Goal: Task Accomplishment & Management: Manage account settings

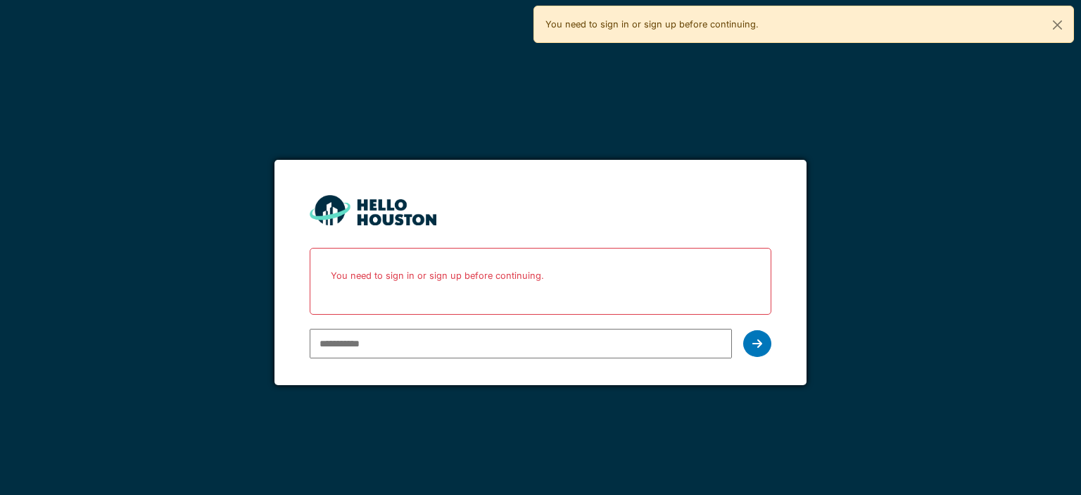
drag, startPoint x: 0, startPoint y: 0, endPoint x: 336, endPoint y: 345, distance: 481.3
click at [336, 345] on input "email" at bounding box center [521, 344] width 422 height 30
type input "**********"
click at [755, 348] on icon at bounding box center [757, 343] width 10 height 11
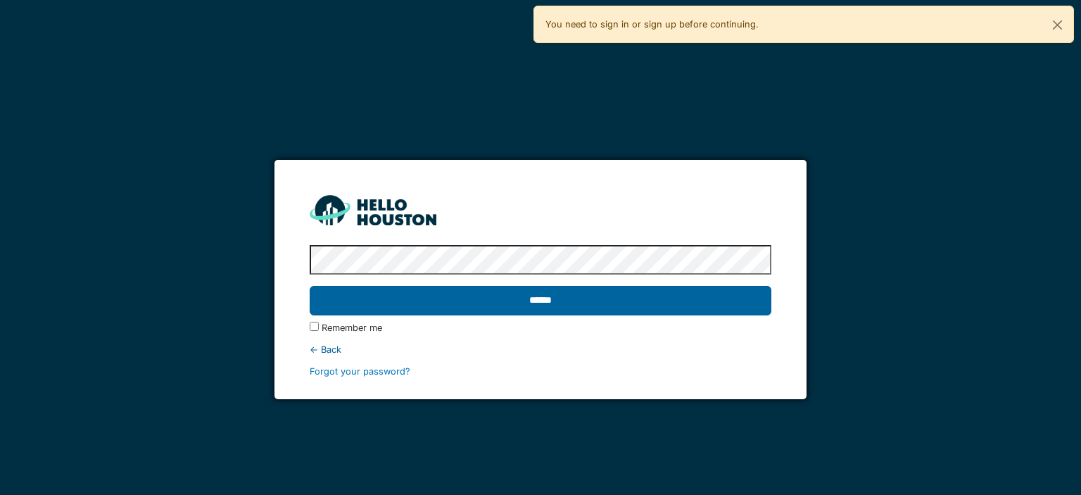
click at [674, 305] on input "******" at bounding box center [540, 301] width 461 height 30
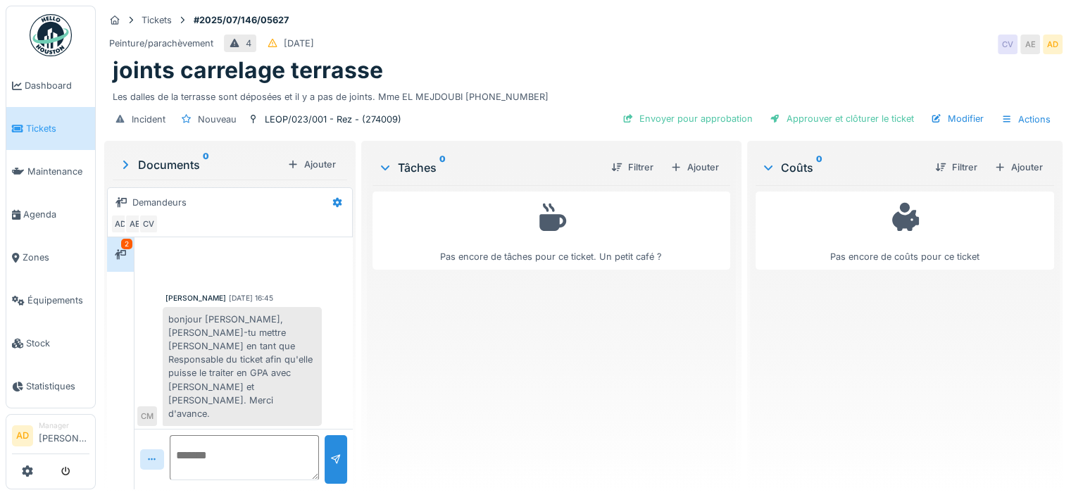
scroll to position [579, 0]
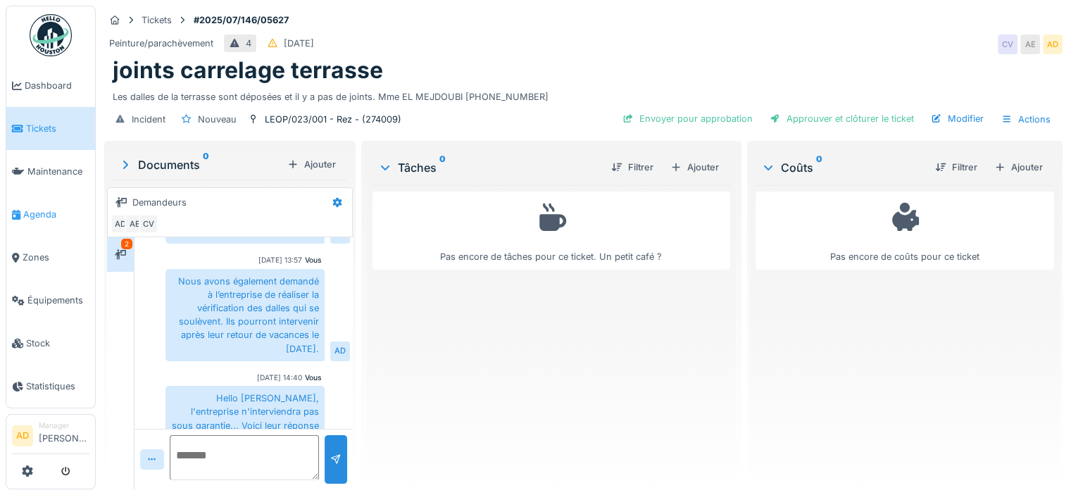
click at [16, 210] on icon at bounding box center [16, 215] width 8 height 10
drag, startPoint x: 707, startPoint y: 119, endPoint x: 733, endPoint y: 65, distance: 60.1
click at [733, 65] on div "Tickets #2025/07/146/05627 Peinture/parachèvement 4 [DATE] CV AE AD joints carr…" at bounding box center [583, 72] width 964 height 132
click at [655, 114] on div "Envoyer pour approbation" at bounding box center [687, 118] width 141 height 19
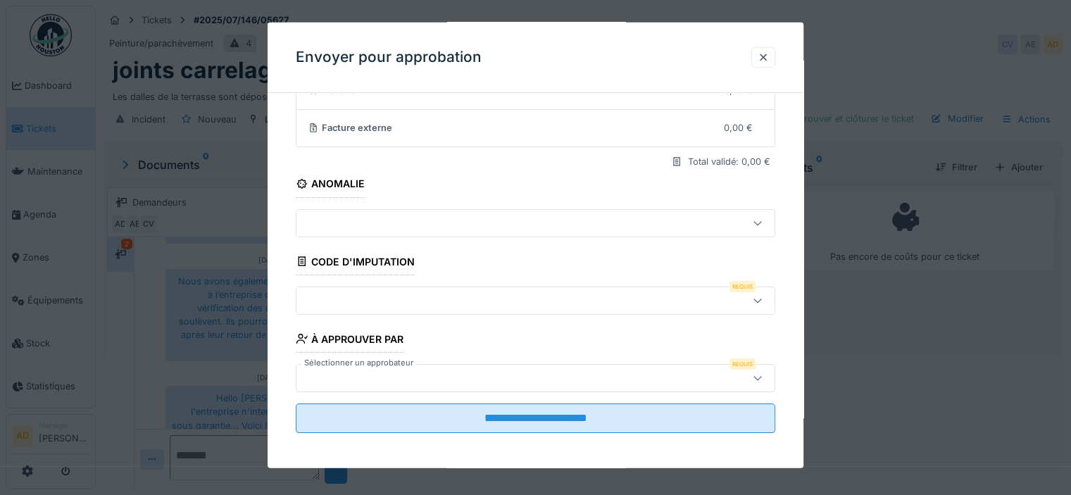
scroll to position [144, 0]
click at [524, 303] on div at bounding box center [506, 297] width 408 height 15
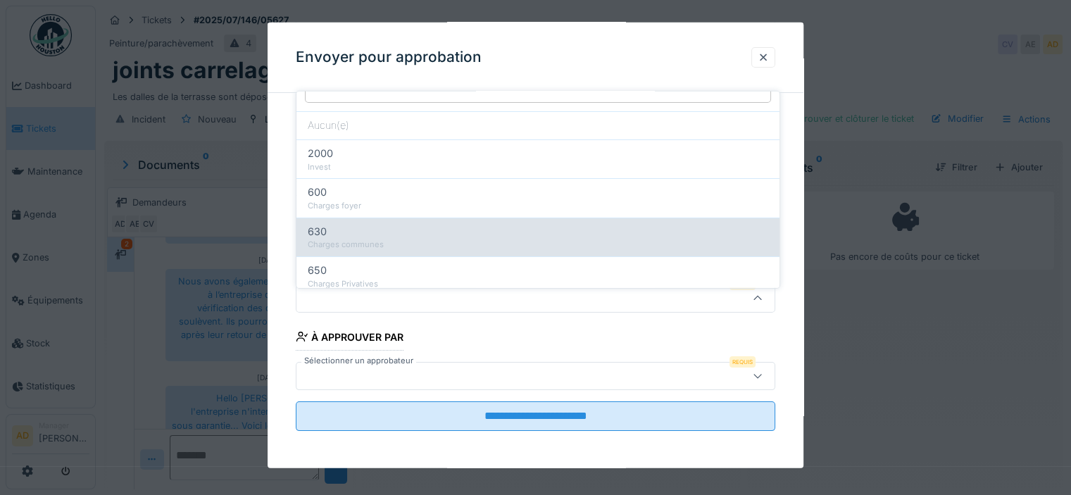
scroll to position [0, 0]
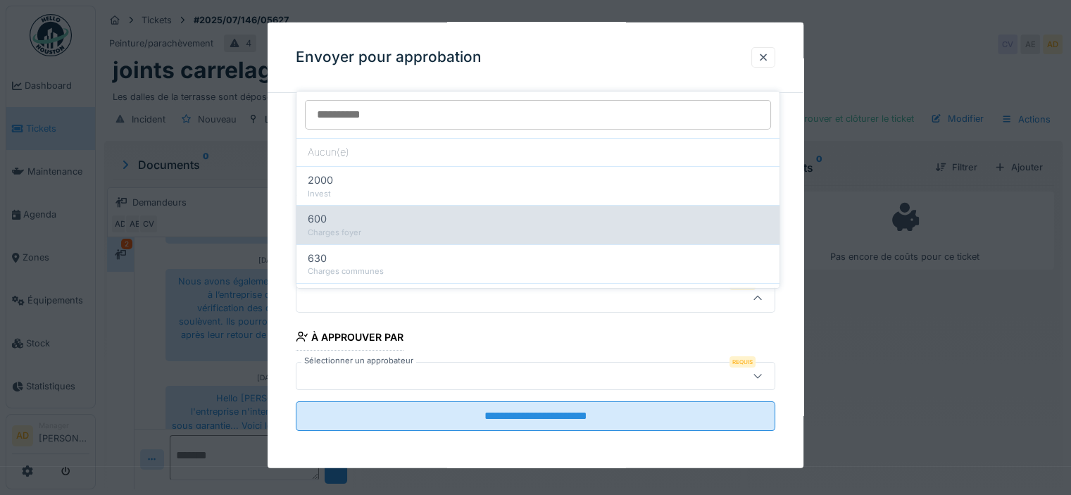
click at [395, 211] on div "600" at bounding box center [538, 218] width 460 height 15
type input "***"
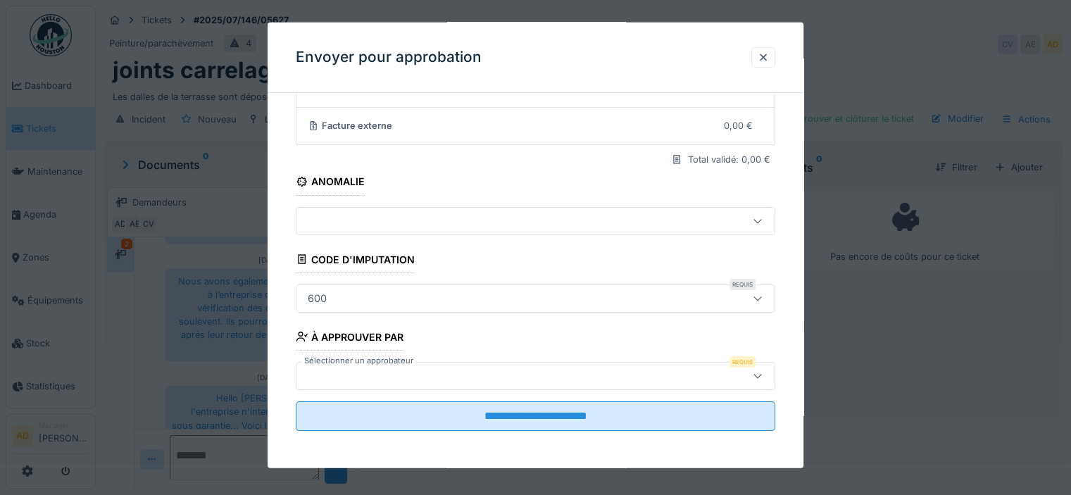
click at [445, 369] on div at bounding box center [506, 374] width 408 height 15
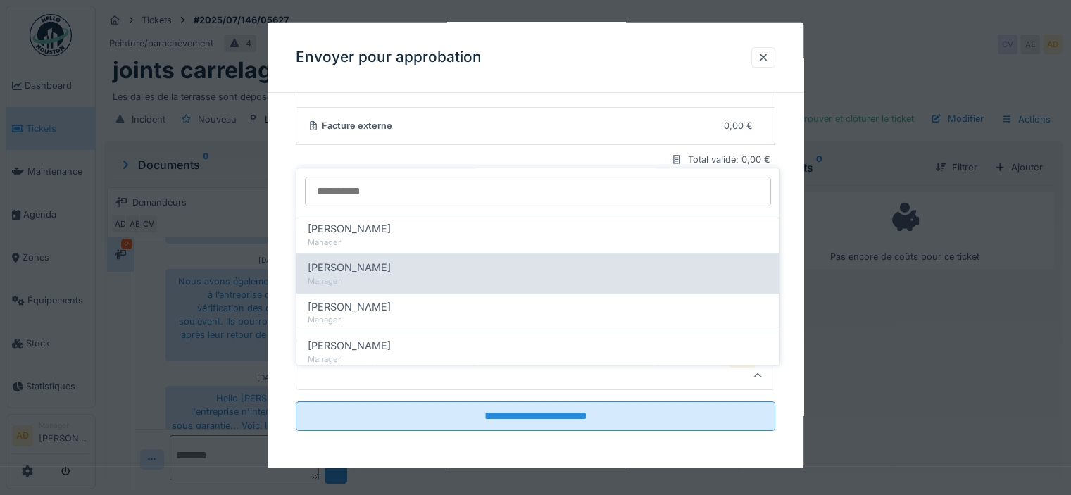
click at [360, 275] on div "Manager" at bounding box center [538, 281] width 460 height 12
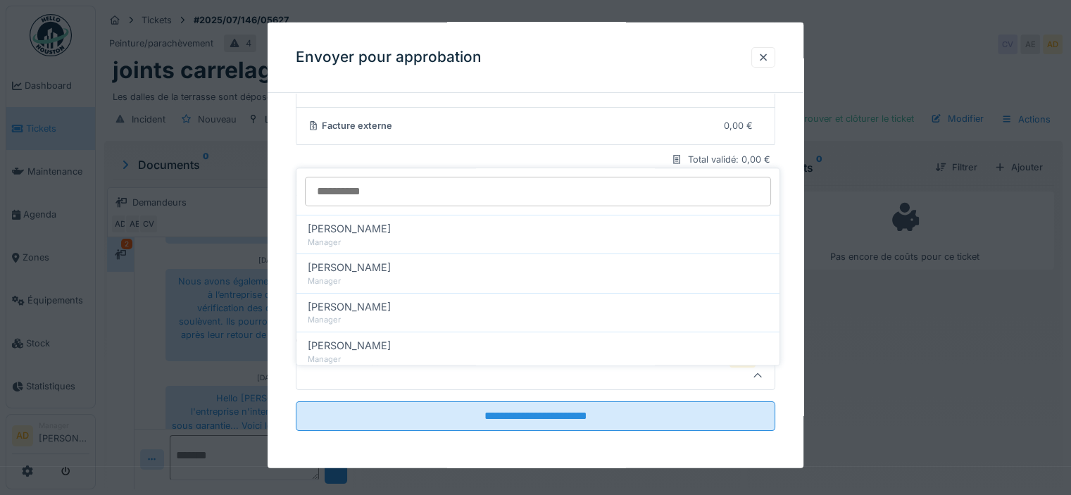
type input "****"
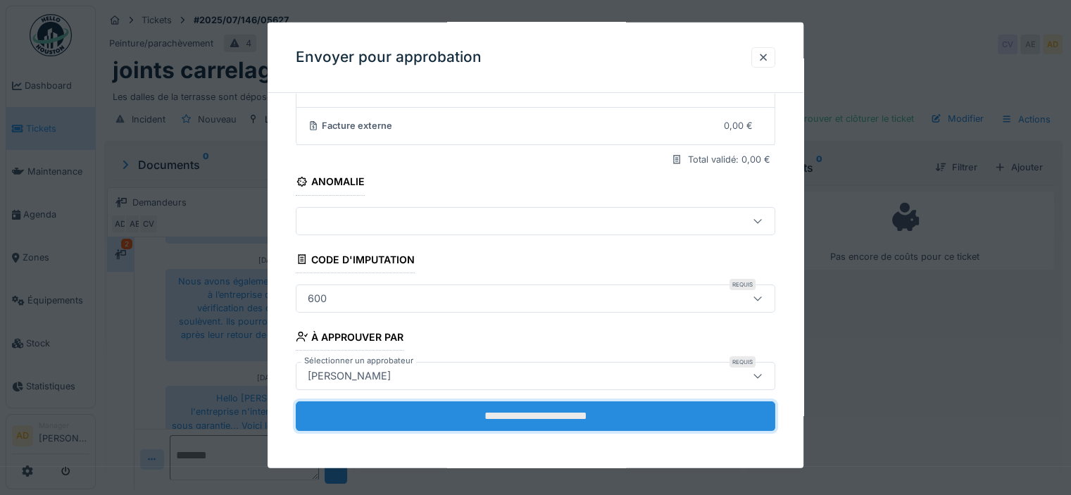
click at [553, 419] on input "**********" at bounding box center [535, 416] width 479 height 30
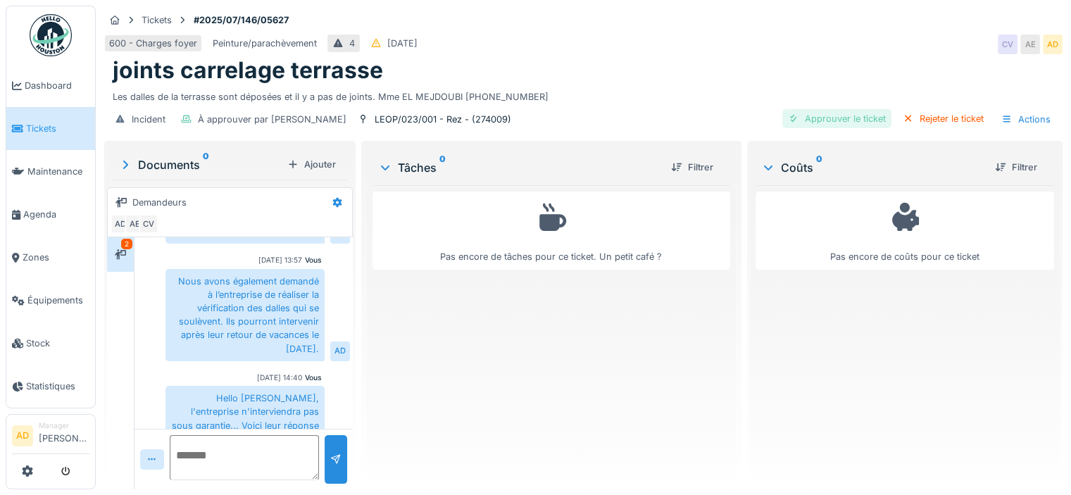
click at [840, 110] on div "Approuver le ticket" at bounding box center [836, 118] width 109 height 19
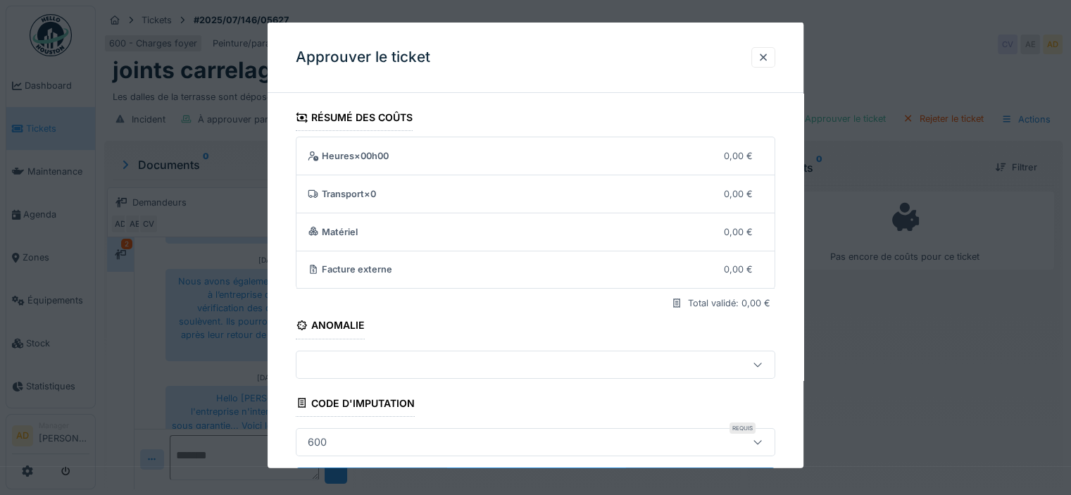
scroll to position [66, 0]
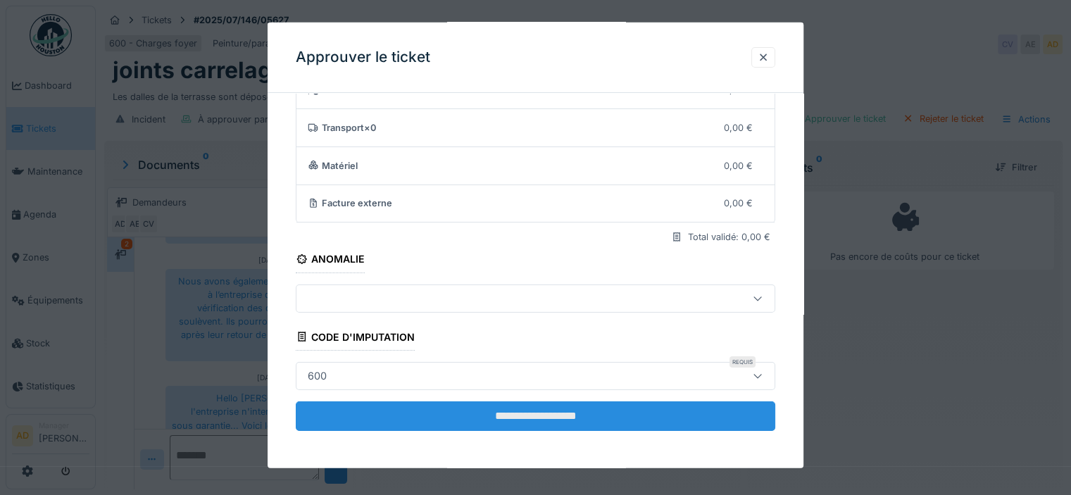
click at [510, 405] on input "**********" at bounding box center [535, 416] width 479 height 30
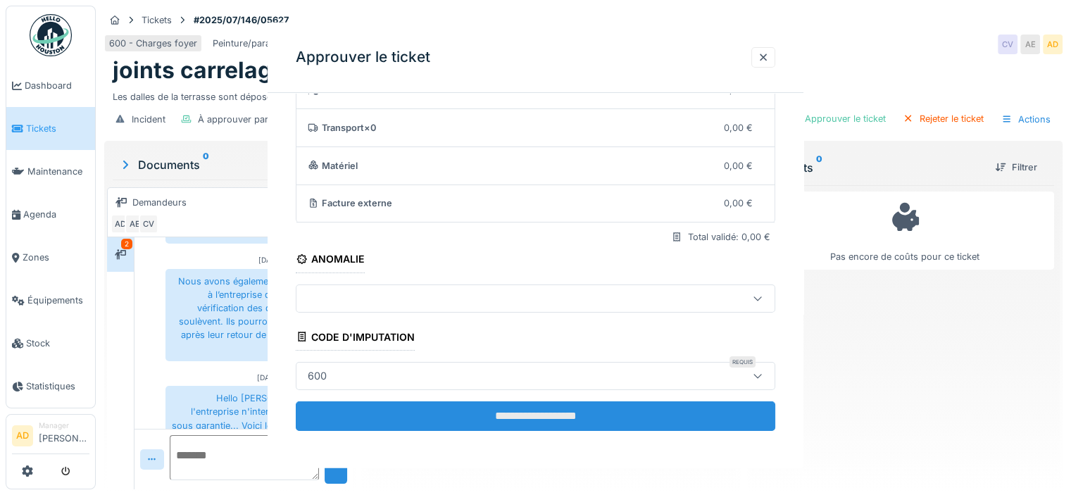
scroll to position [0, 0]
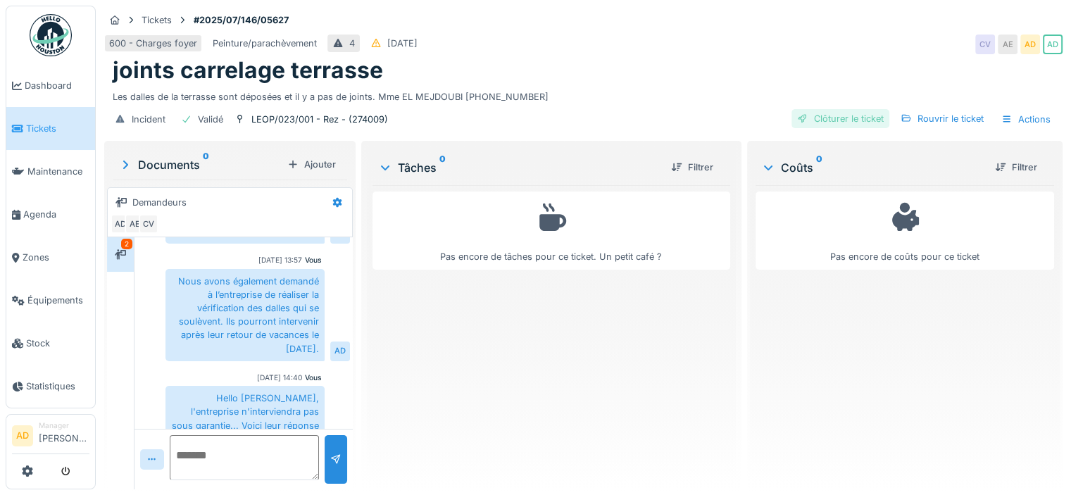
click at [845, 109] on div "Clôturer le ticket" at bounding box center [840, 118] width 98 height 19
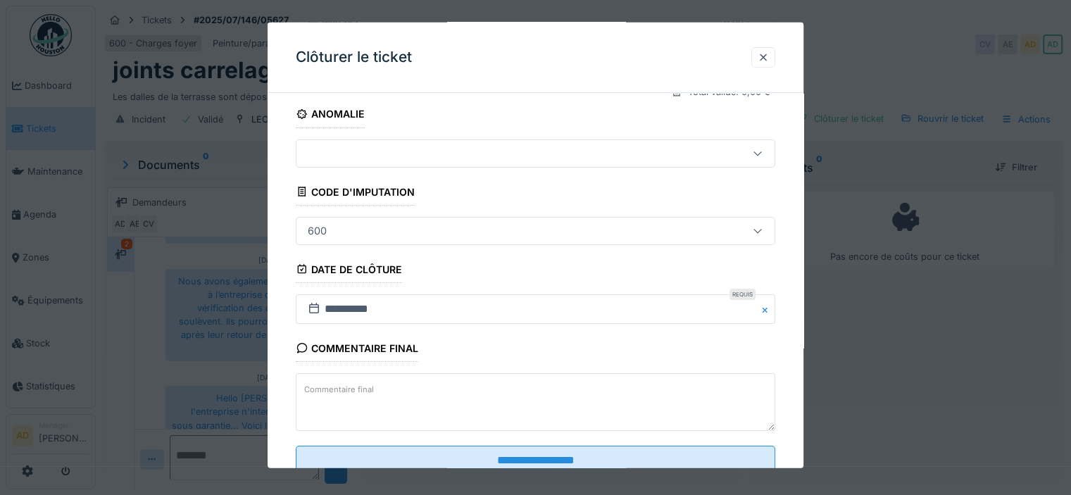
scroll to position [255, 0]
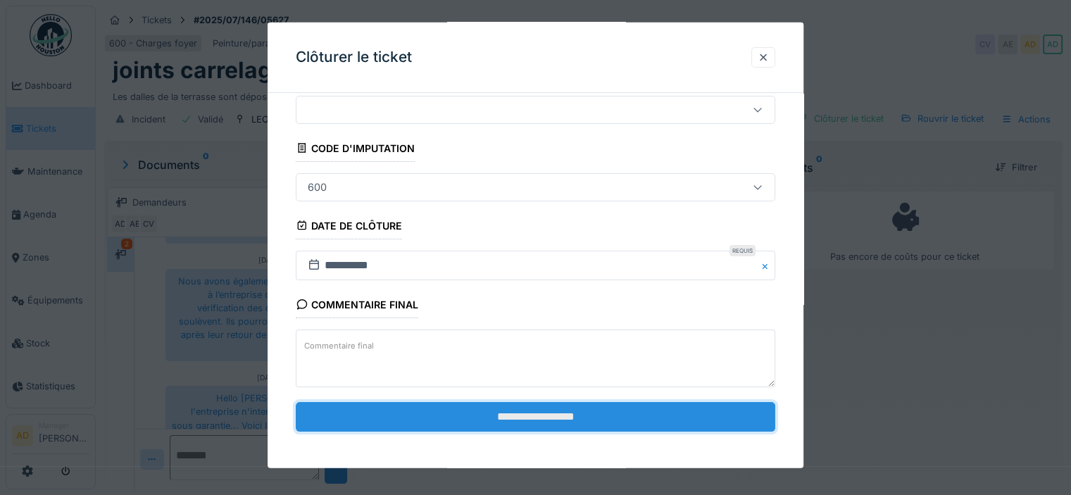
click at [552, 424] on input "**********" at bounding box center [535, 417] width 479 height 30
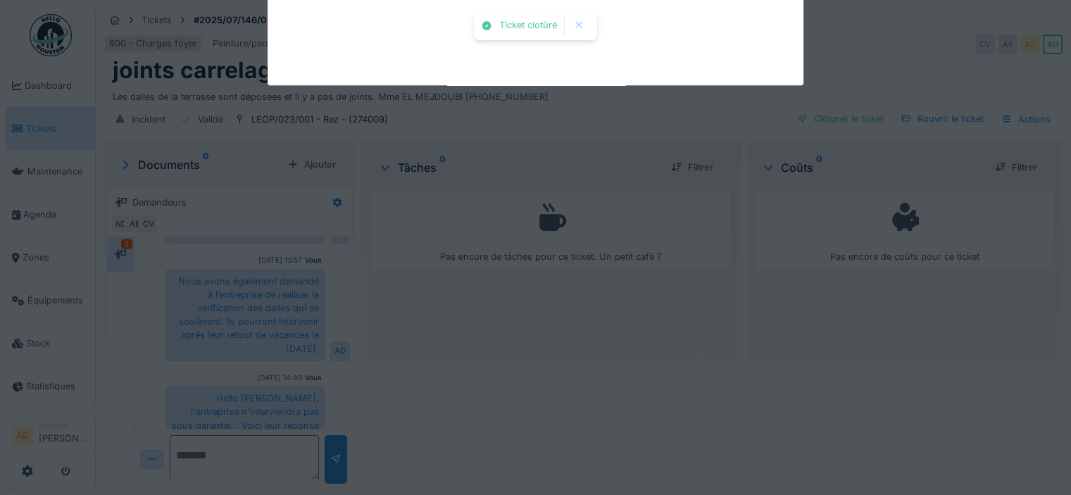
scroll to position [624, 0]
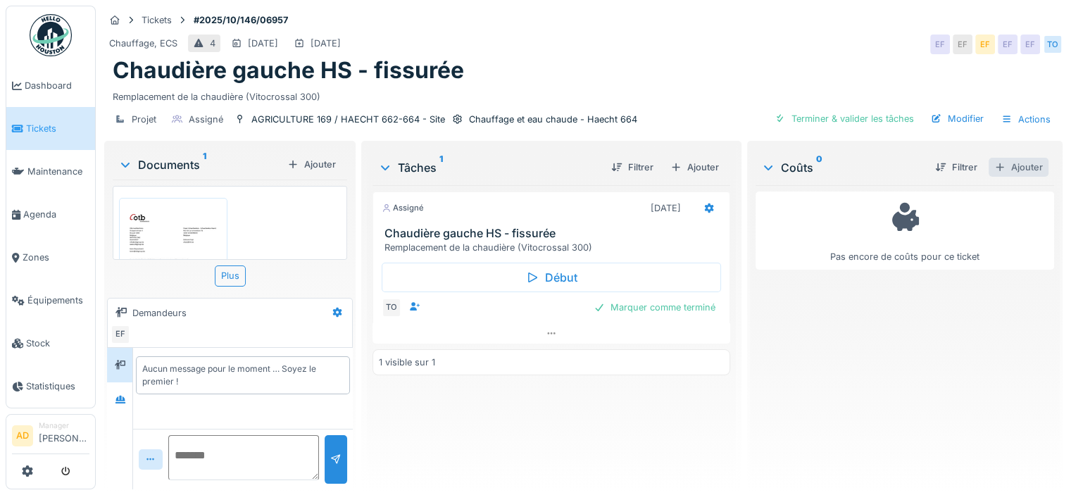
click at [998, 167] on div "Ajouter" at bounding box center [1018, 167] width 60 height 19
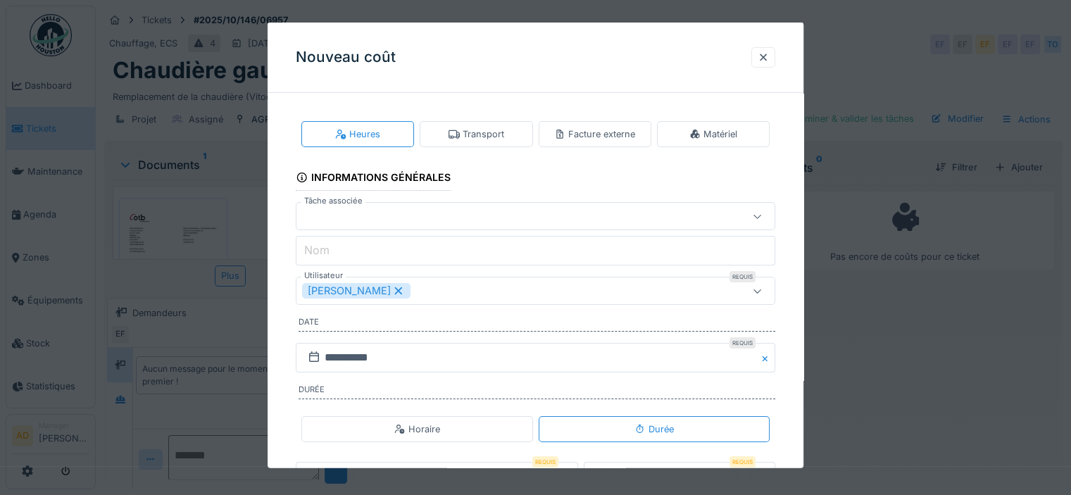
click at [625, 143] on div "Facture externe" at bounding box center [594, 134] width 113 height 26
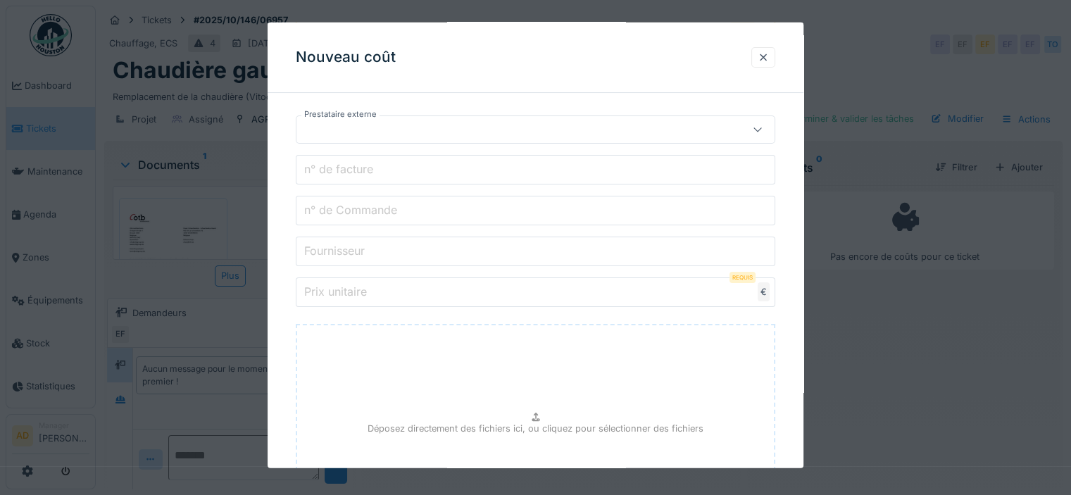
scroll to position [422, 0]
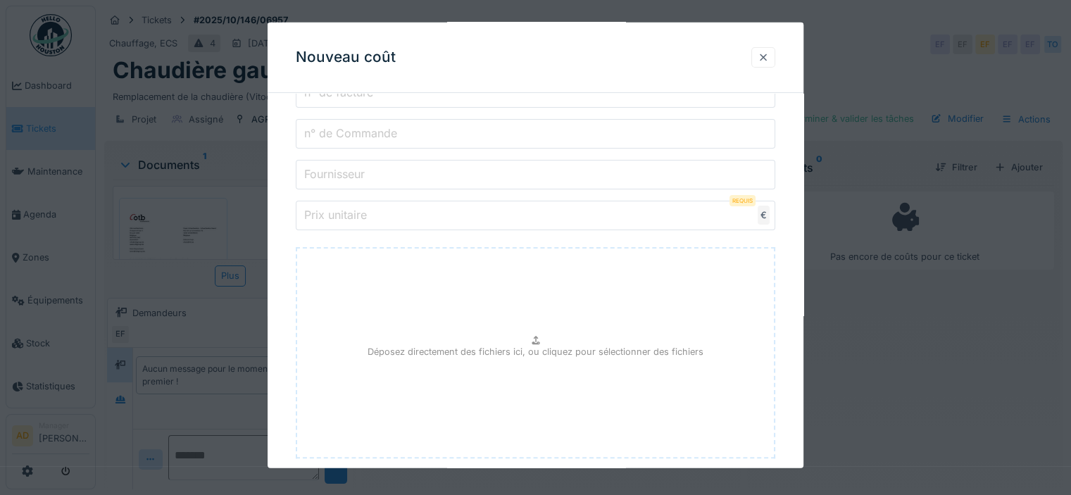
click at [774, 56] on div at bounding box center [763, 57] width 24 height 20
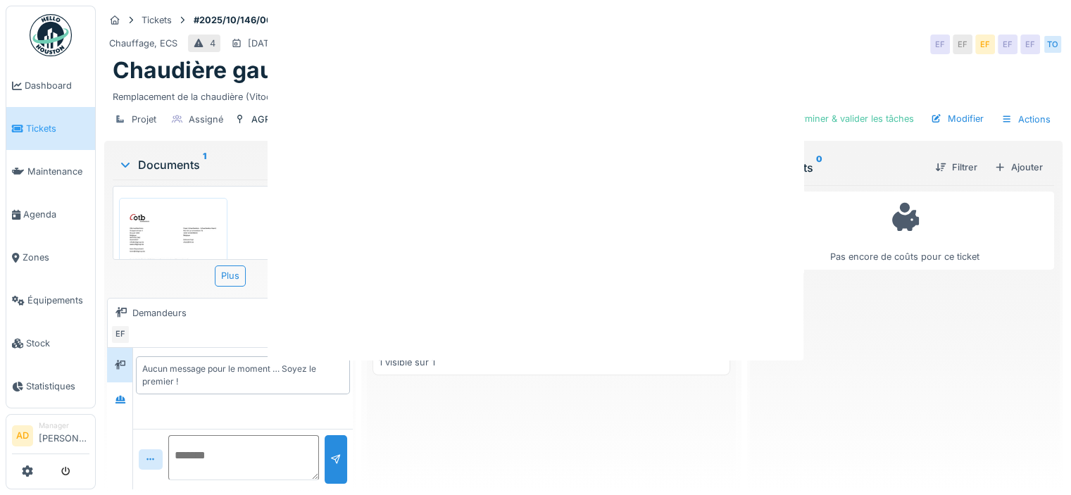
scroll to position [0, 0]
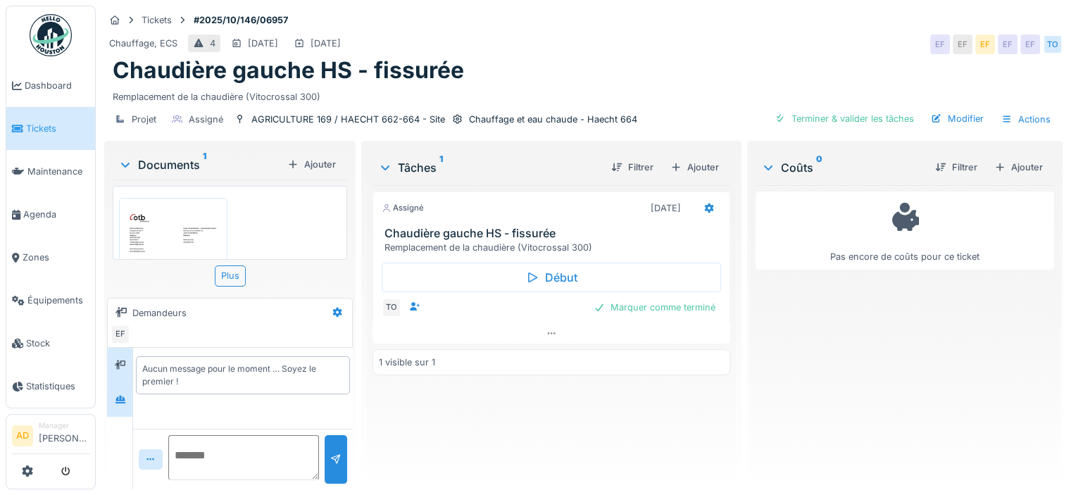
click at [113, 383] on div at bounding box center [119, 399] width 25 height 34
click at [443, 433] on div "Assigné 26/09/2025 Chaudière gauche HS - fissurée Remplacement de la chaudière …" at bounding box center [551, 331] width 358 height 293
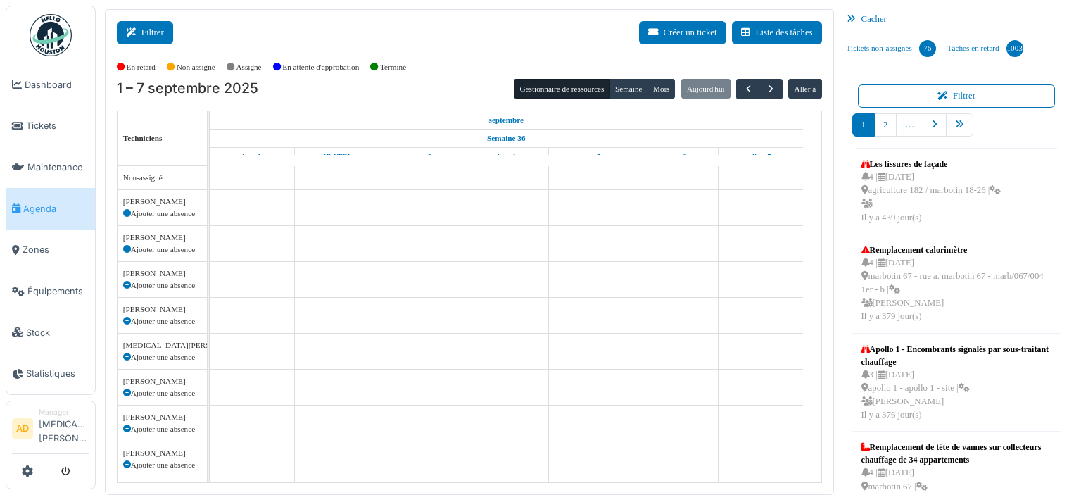
click at [134, 28] on icon at bounding box center [133, 32] width 15 height 9
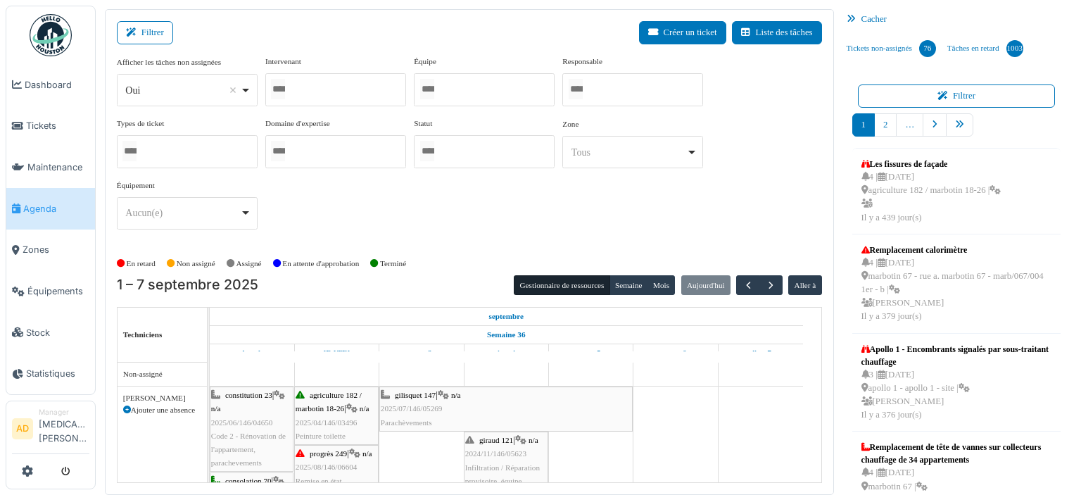
click at [328, 96] on div at bounding box center [335, 89] width 141 height 33
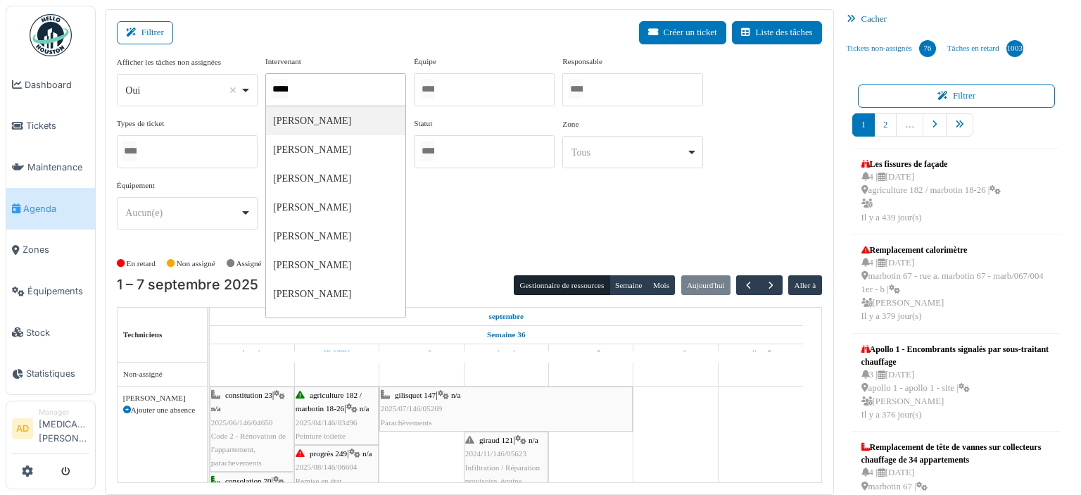
type input "******"
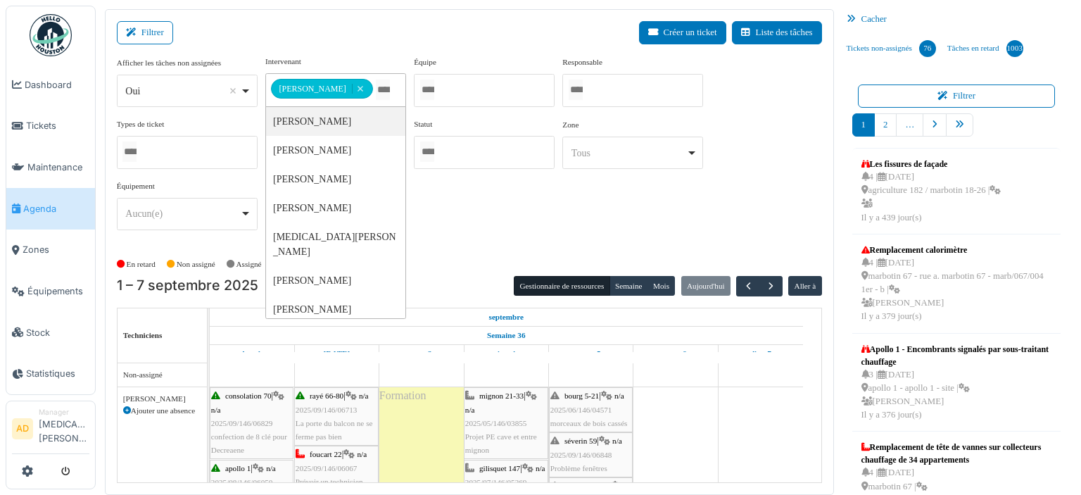
click at [496, 212] on div "**********" at bounding box center [469, 149] width 705 height 186
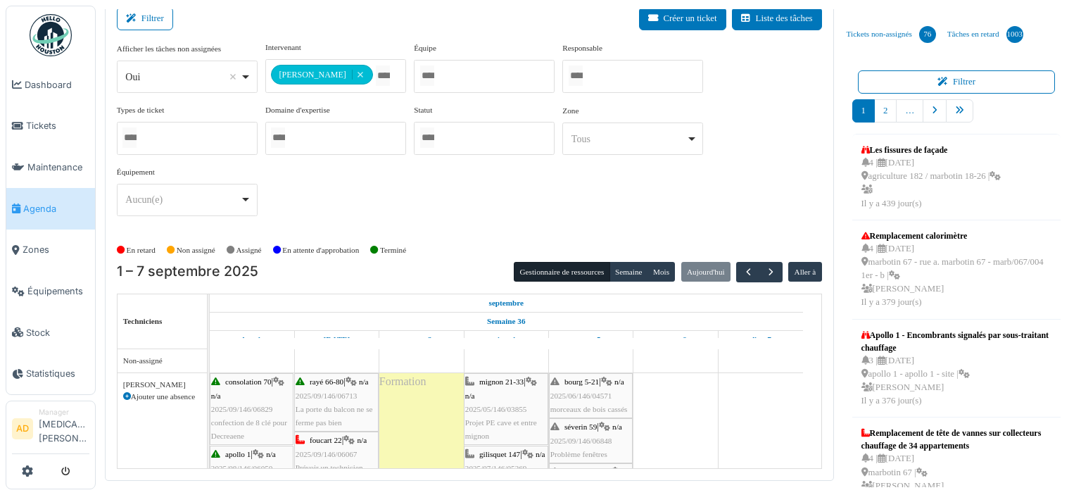
scroll to position [18, 0]
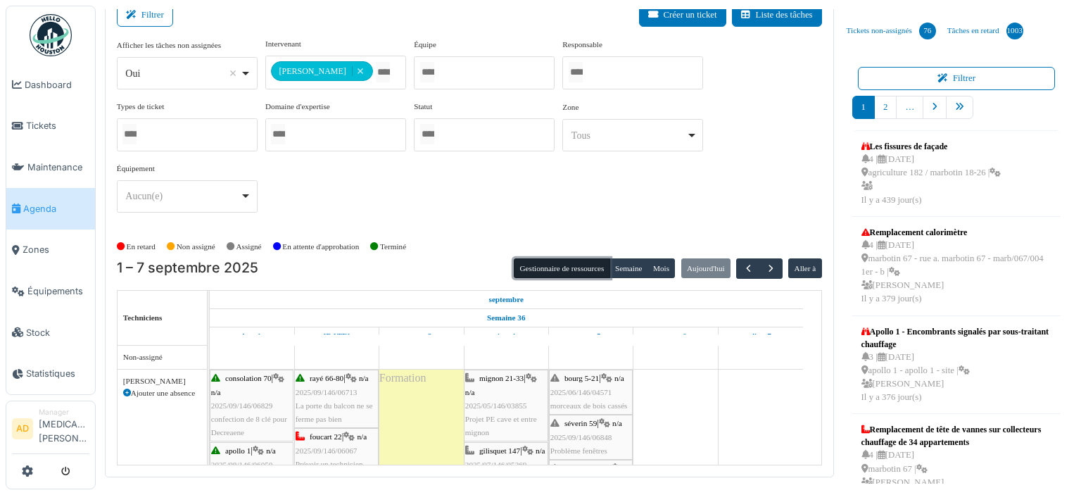
click at [532, 263] on button "Gestionnaire de ressources" at bounding box center [562, 268] width 96 height 20
click at [615, 260] on button "Semaine" at bounding box center [629, 268] width 39 height 20
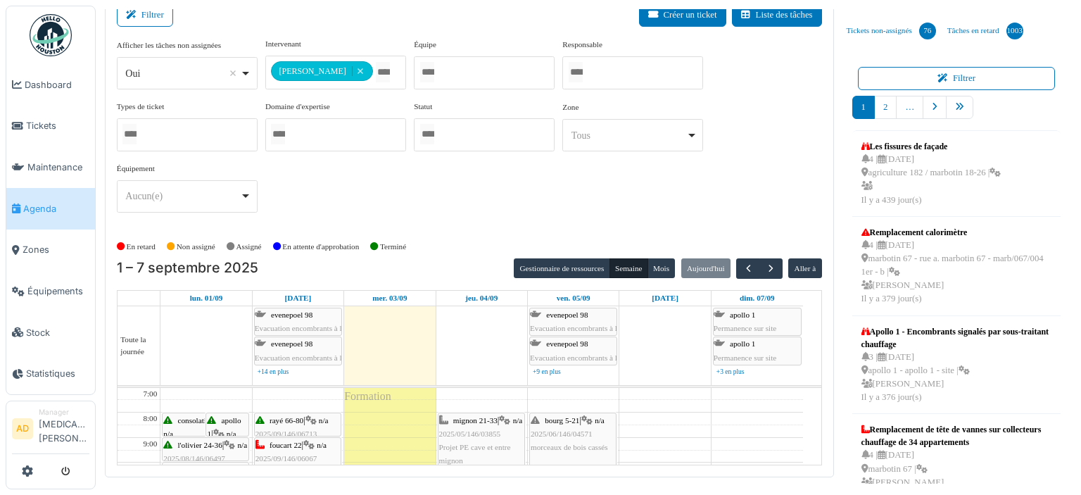
click at [560, 252] on div "En retard Non assigné [GEOGRAPHIC_DATA] En attente d'approbation Terminé" at bounding box center [469, 246] width 705 height 23
click at [562, 258] on button "Gestionnaire de ressources" at bounding box center [562, 268] width 96 height 20
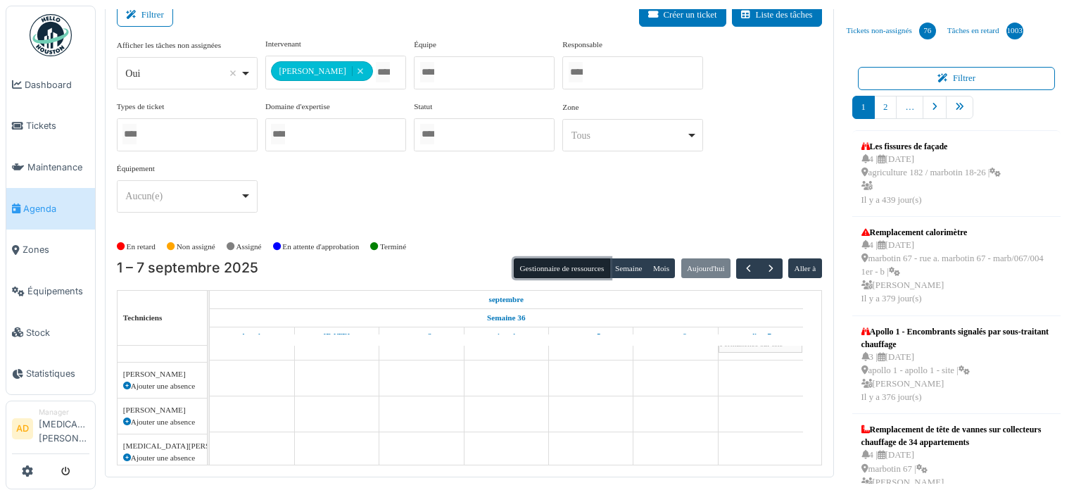
scroll to position [211, 0]
click at [376, 70] on input "Tous" at bounding box center [383, 72] width 14 height 20
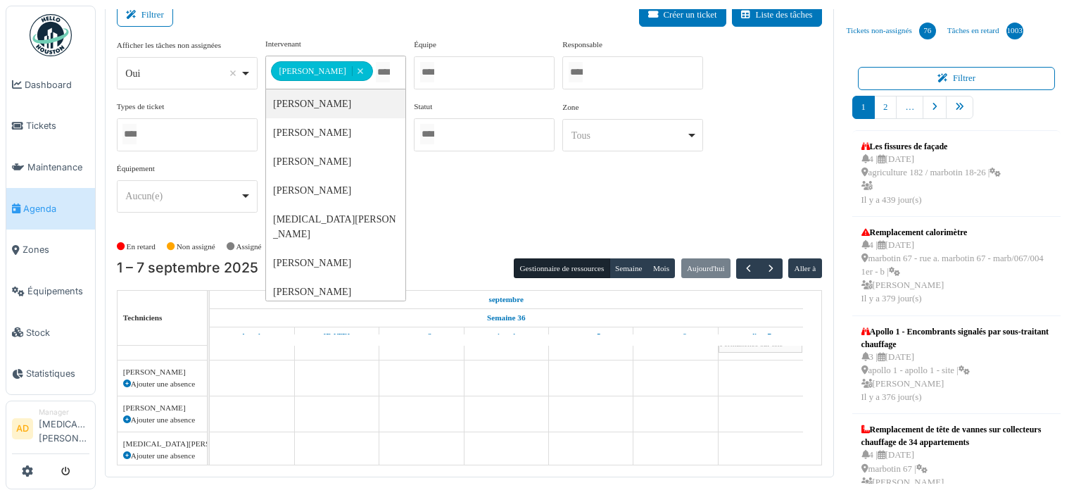
scroll to position [0, 0]
click at [634, 266] on button "Semaine" at bounding box center [629, 268] width 39 height 20
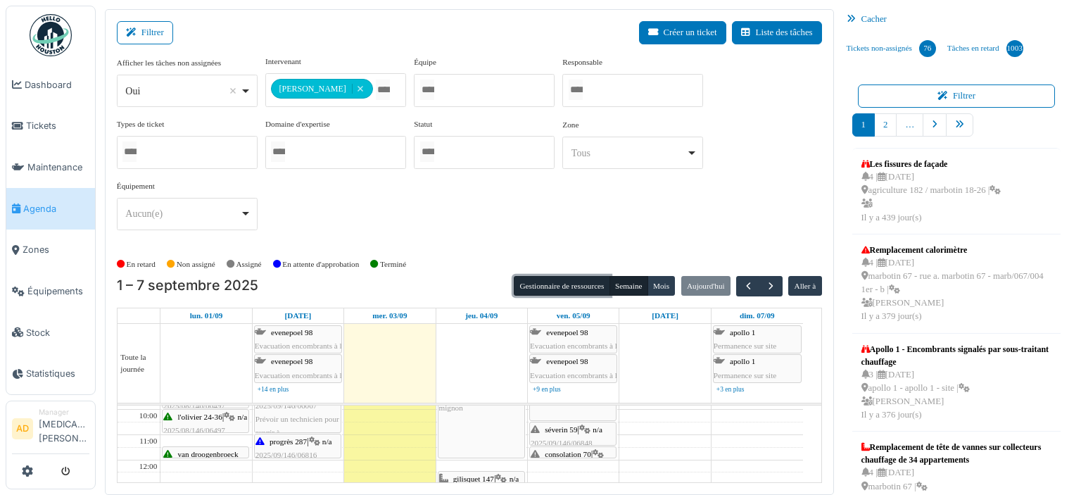
click at [563, 286] on button "Gestionnaire de ressources" at bounding box center [562, 286] width 96 height 20
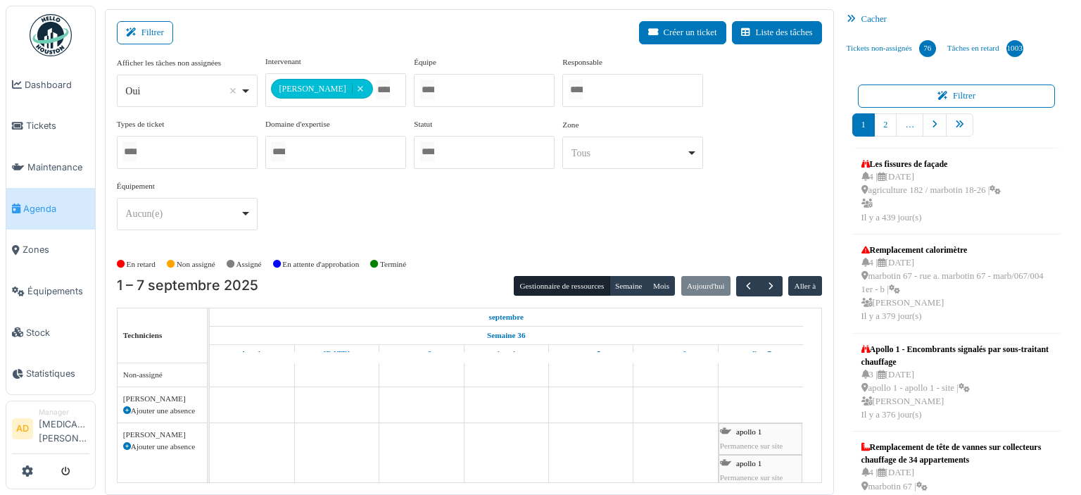
click at [862, 20] on div "Cacher" at bounding box center [957, 19] width 232 height 20
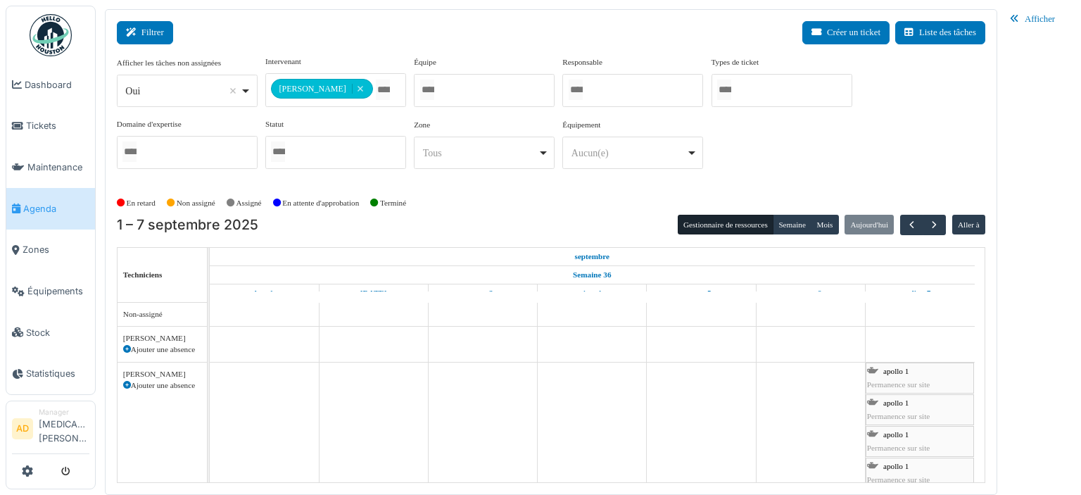
click at [146, 25] on button "Filtrer" at bounding box center [145, 32] width 56 height 23
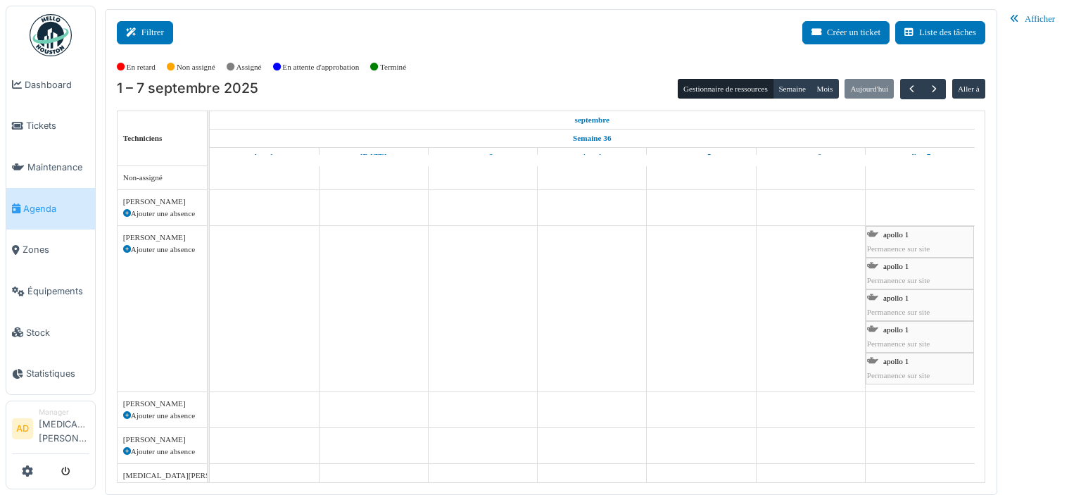
click at [146, 25] on button "Filtrer" at bounding box center [145, 32] width 56 height 23
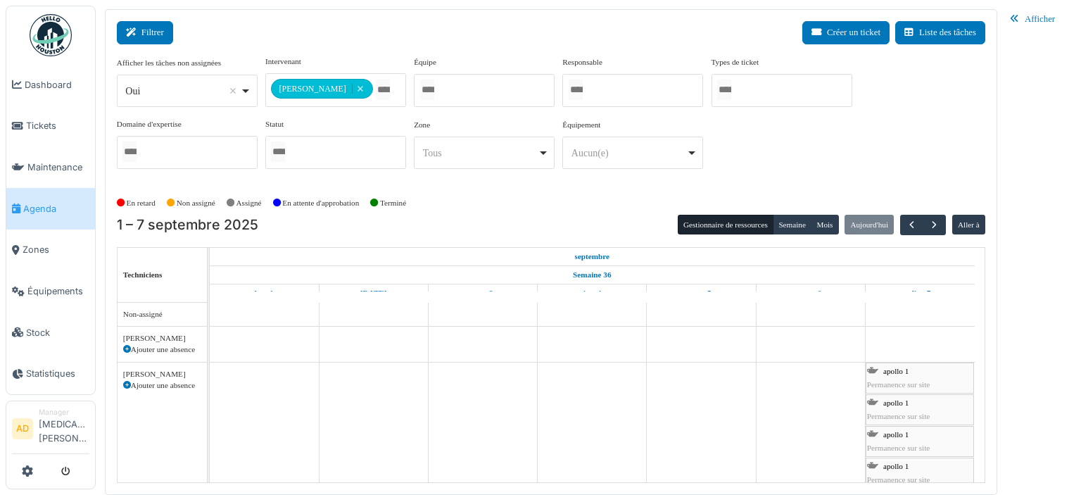
click at [146, 25] on button "Filtrer" at bounding box center [145, 32] width 56 height 23
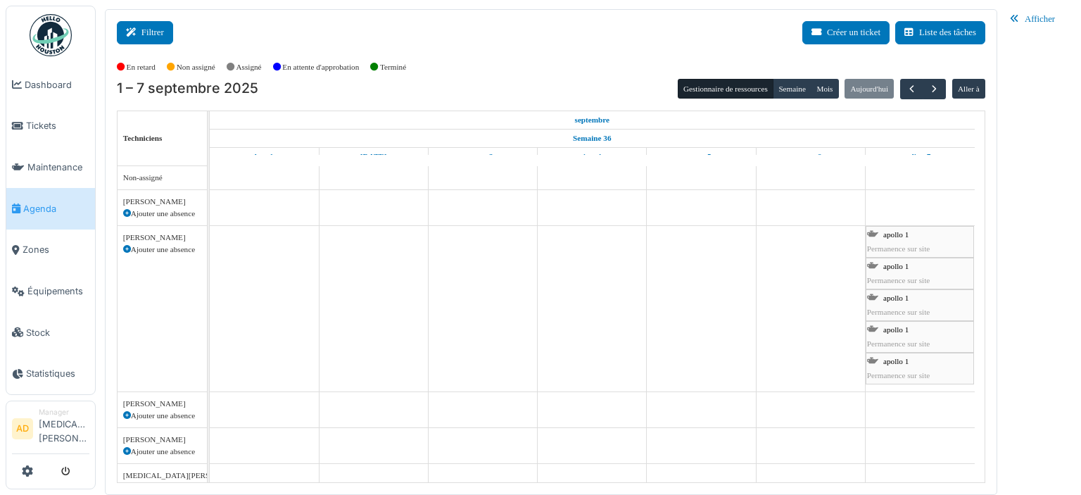
click at [149, 22] on button "Filtrer" at bounding box center [145, 32] width 56 height 23
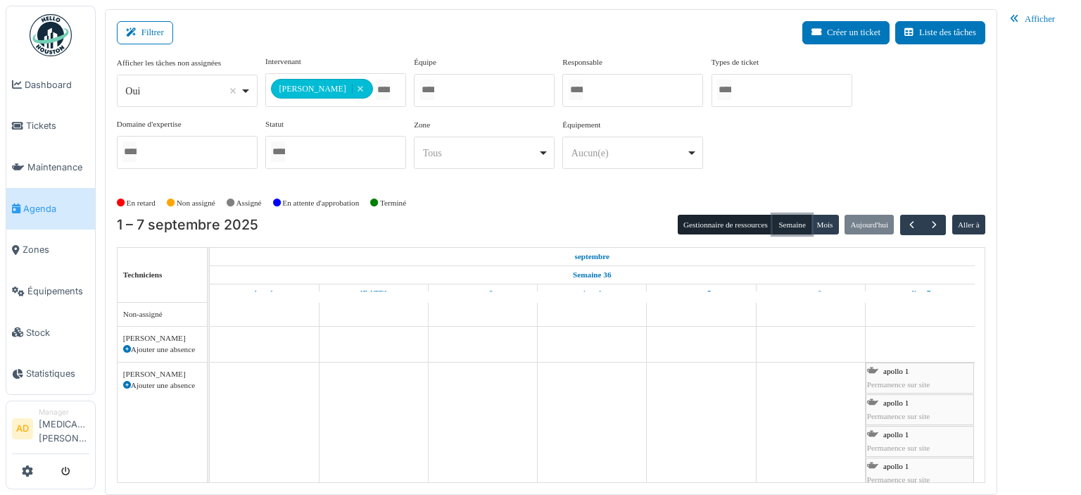
click at [798, 226] on button "Semaine" at bounding box center [792, 225] width 39 height 20
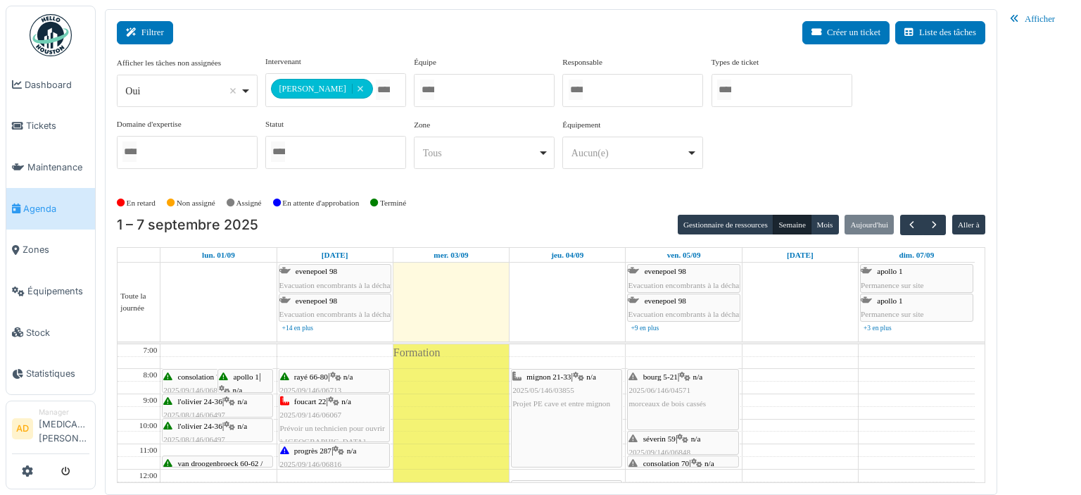
click at [136, 29] on icon at bounding box center [133, 32] width 15 height 9
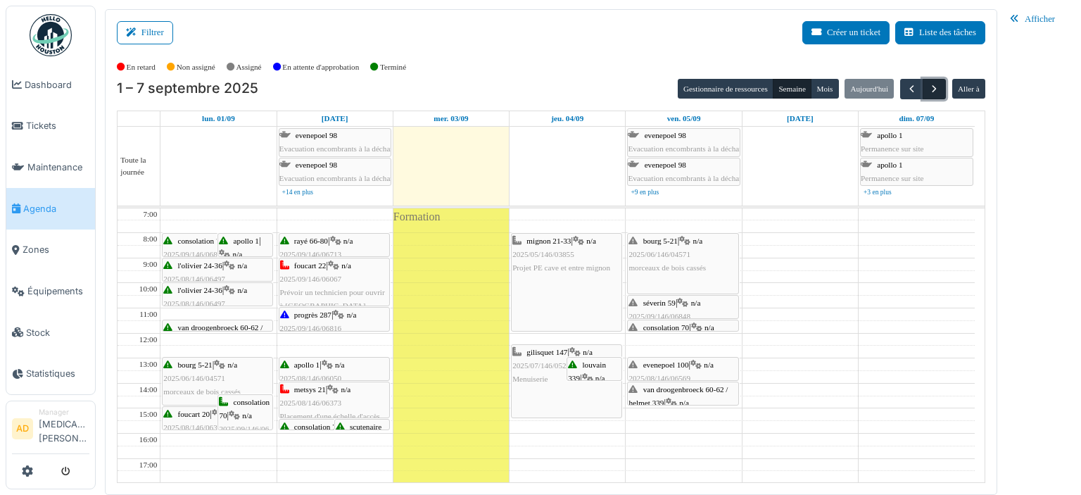
click at [940, 90] on span "button" at bounding box center [934, 89] width 12 height 12
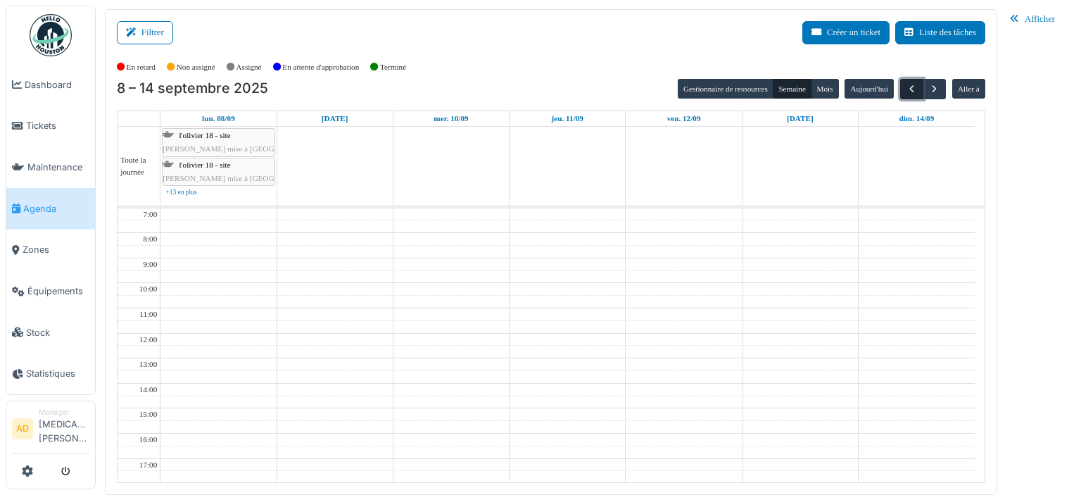
click at [904, 91] on button "button" at bounding box center [911, 89] width 23 height 20
